Goal: Transaction & Acquisition: Purchase product/service

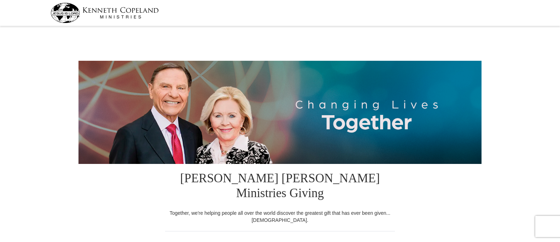
select select "MI"
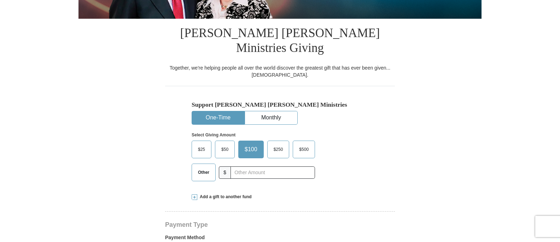
scroll to position [146, 0]
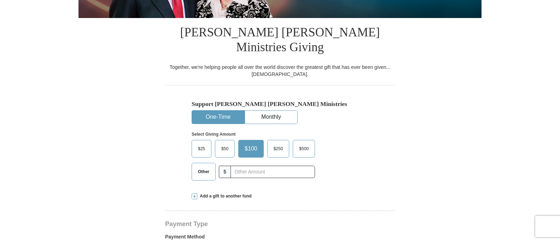
click at [206, 144] on span "$25" at bounding box center [202, 149] width 14 height 11
click at [0, 0] on input "$25" at bounding box center [0, 0] width 0 height 0
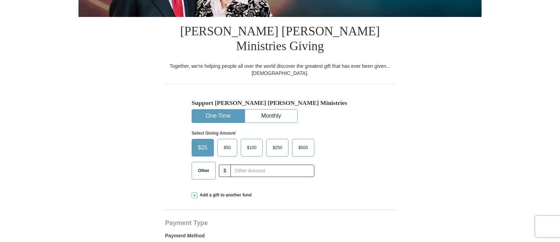
scroll to position [147, 0]
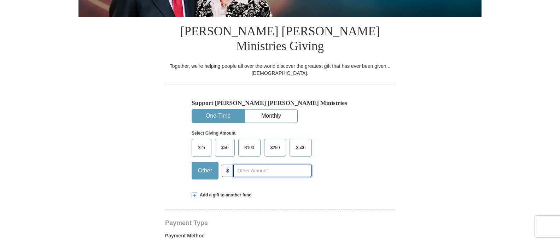
click at [240, 165] on input "text" at bounding box center [272, 171] width 79 height 12
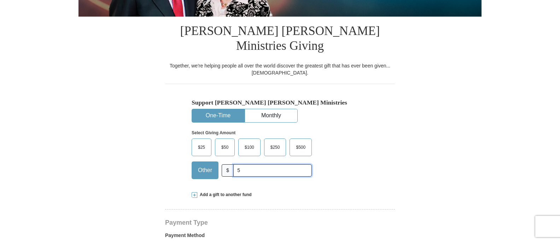
type input "50"
drag, startPoint x: 242, startPoint y: 156, endPoint x: 233, endPoint y: 155, distance: 9.3
click at [233, 164] on input "50" at bounding box center [272, 170] width 79 height 12
click at [195, 192] on span at bounding box center [195, 195] width 6 height 6
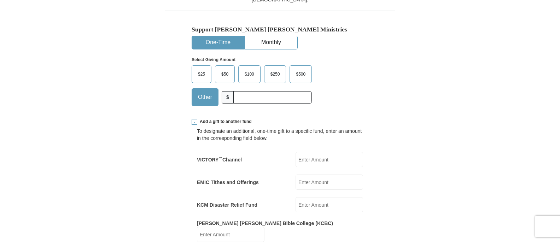
scroll to position [223, 0]
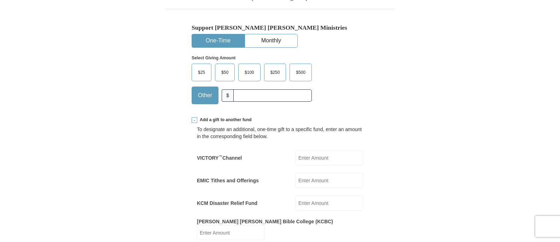
click at [322, 196] on input "KCM Disaster Relief Fund" at bounding box center [330, 203] width 68 height 15
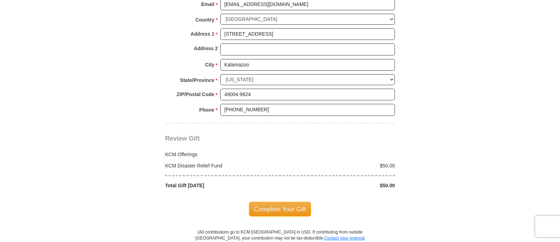
scroll to position [681, 0]
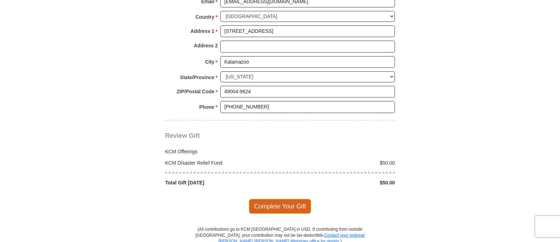
type input "50"
click at [286, 199] on span "Complete Your Gift" at bounding box center [280, 206] width 63 height 15
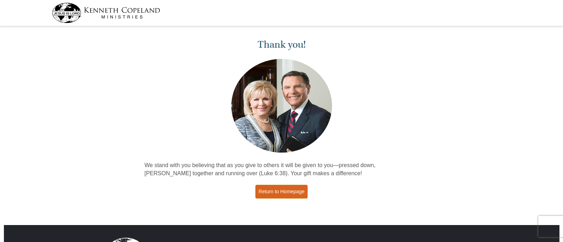
click at [298, 191] on link "Return to Homepage" at bounding box center [281, 192] width 52 height 14
